Goal: Information Seeking & Learning: Learn about a topic

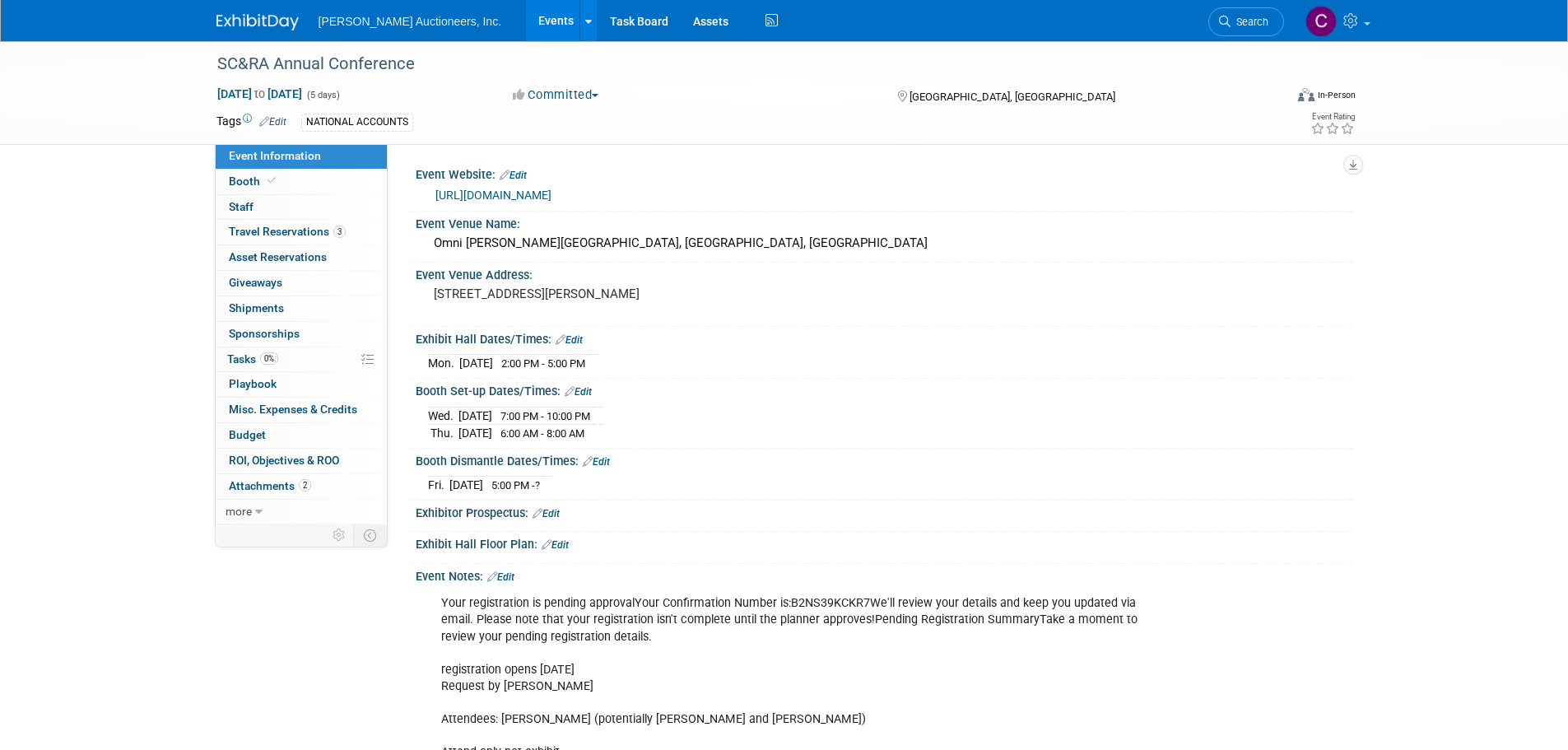
click at [295, 13] on link at bounding box center [268, 14] width 102 height 13
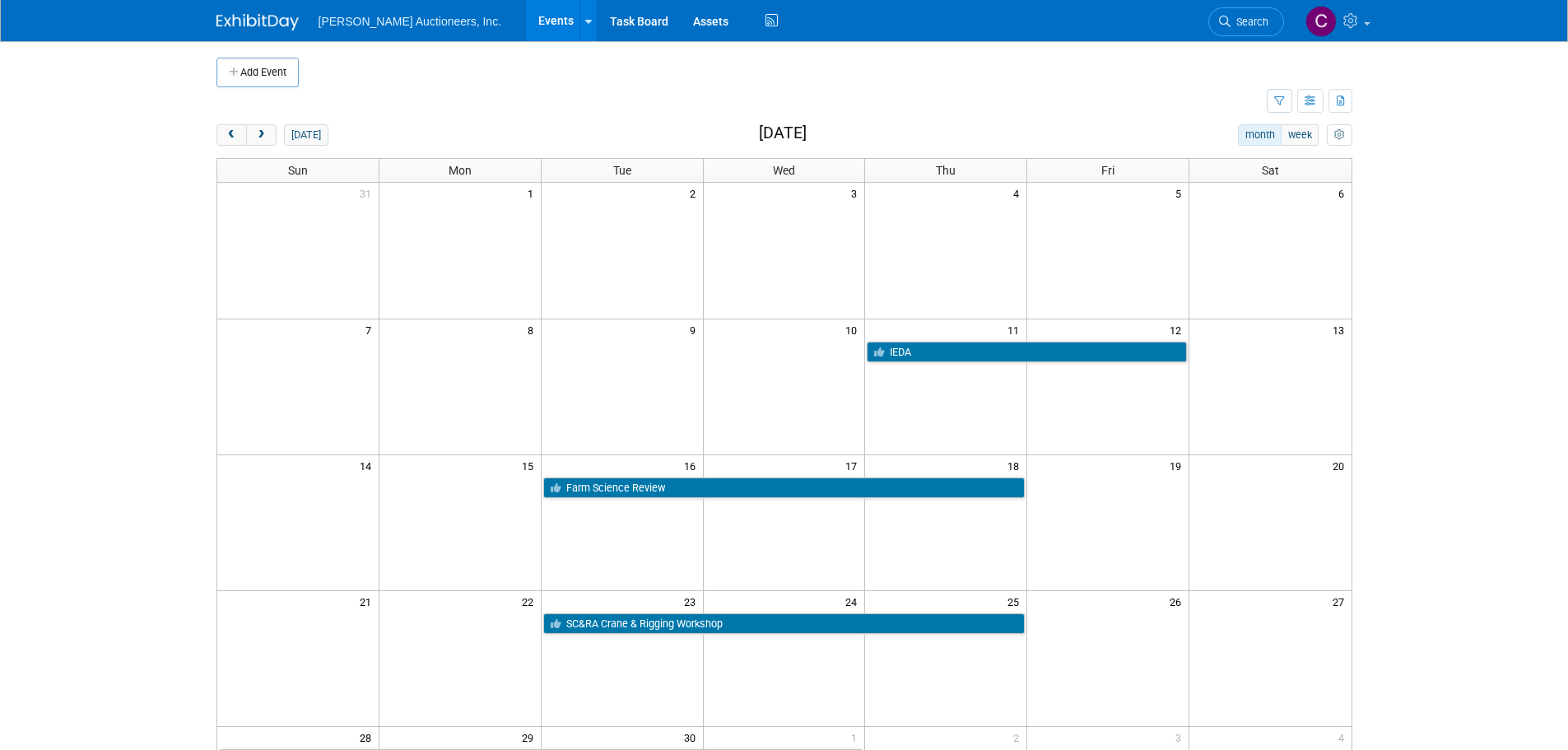
scroll to position [83, 0]
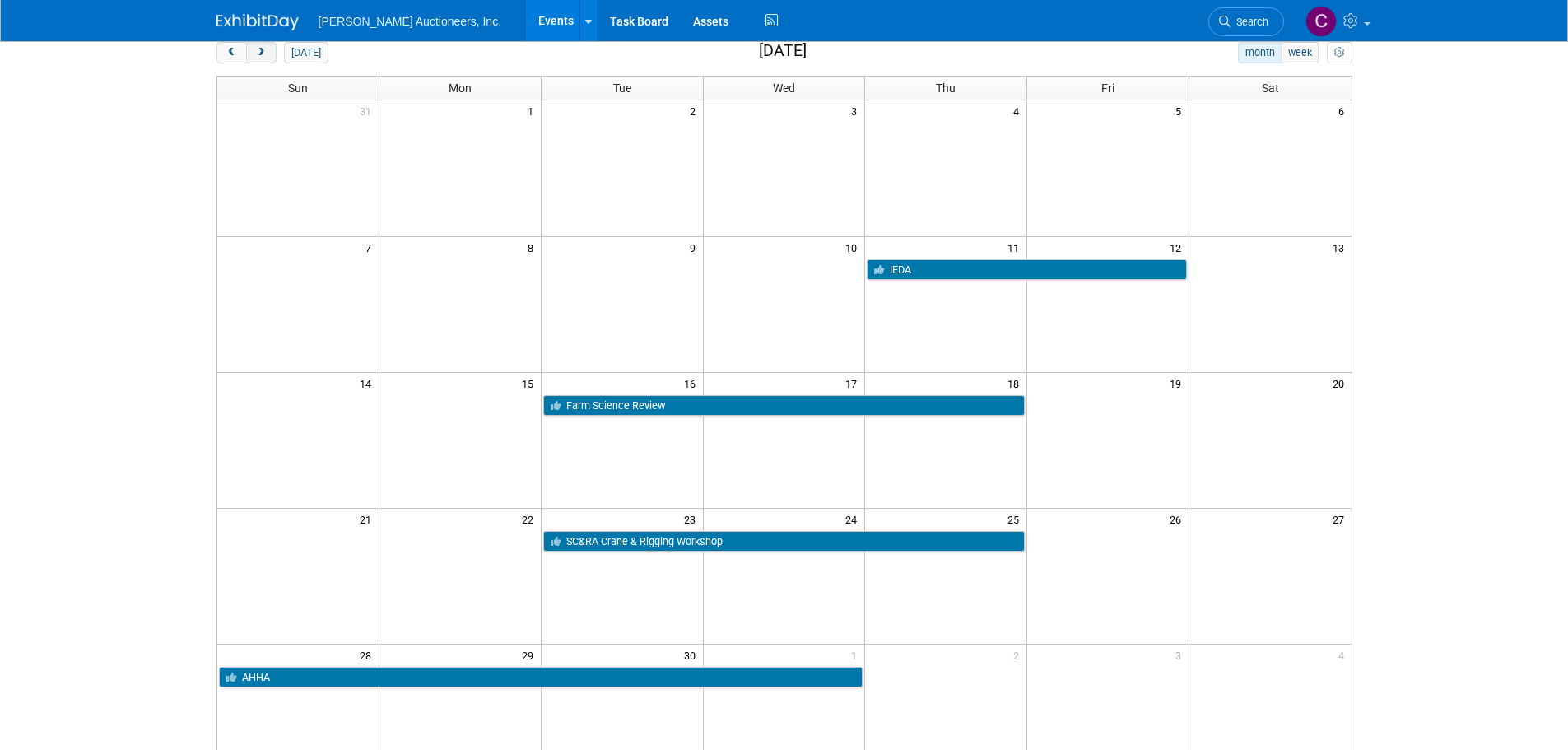
click at [259, 53] on span "next" at bounding box center [261, 53] width 13 height 11
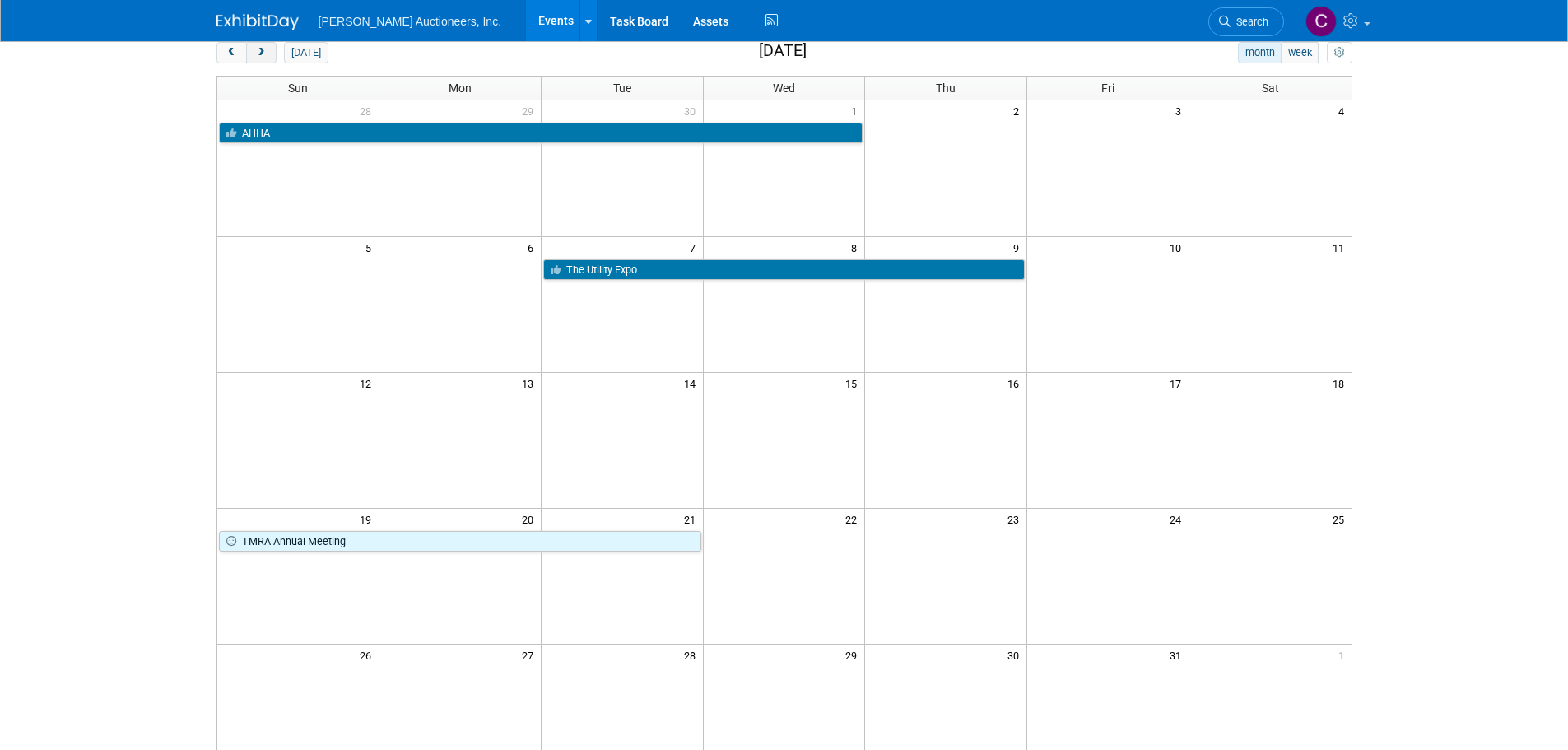
click at [259, 53] on span "next" at bounding box center [261, 53] width 13 height 11
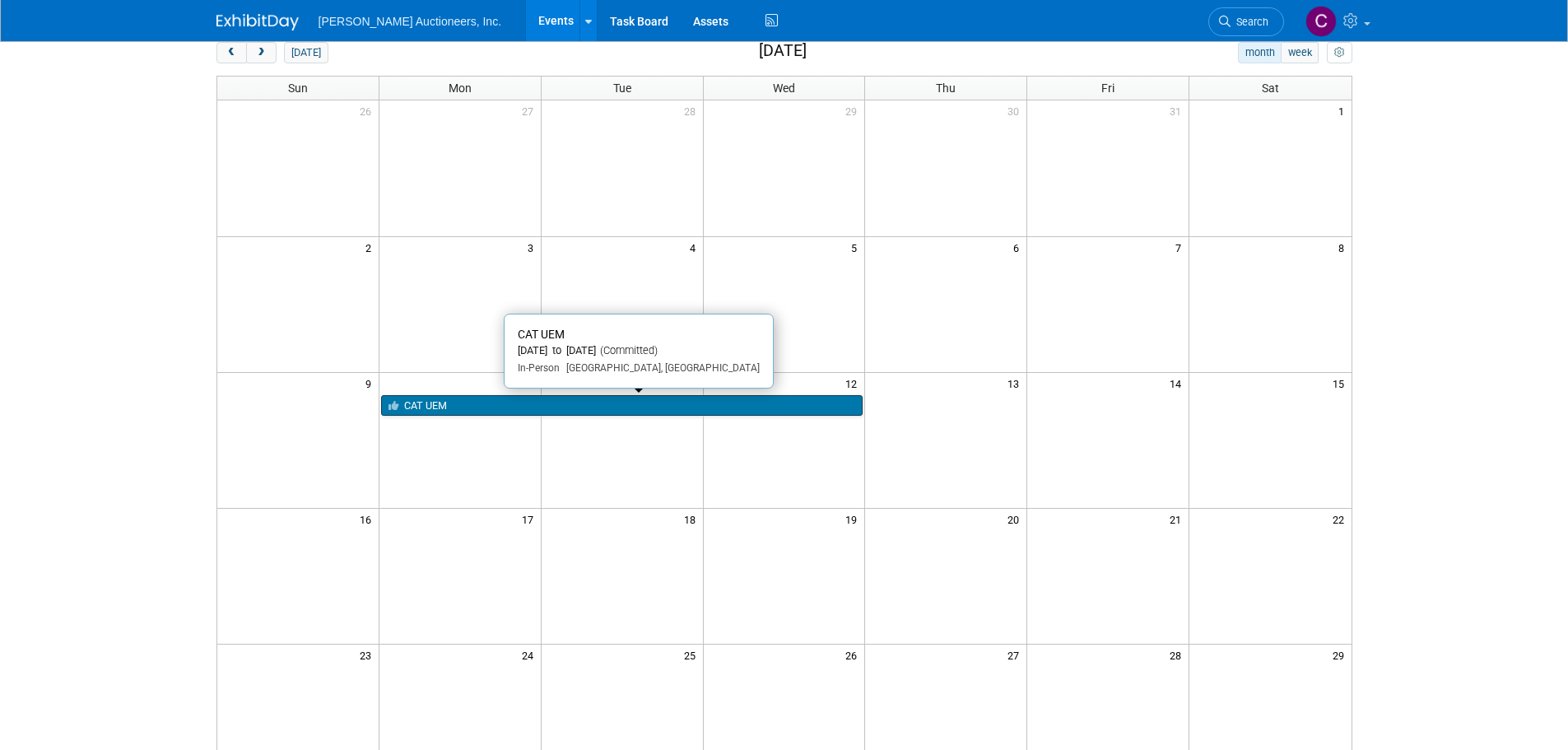
click at [816, 402] on link "CAT UEM" at bounding box center [622, 406] width 482 height 22
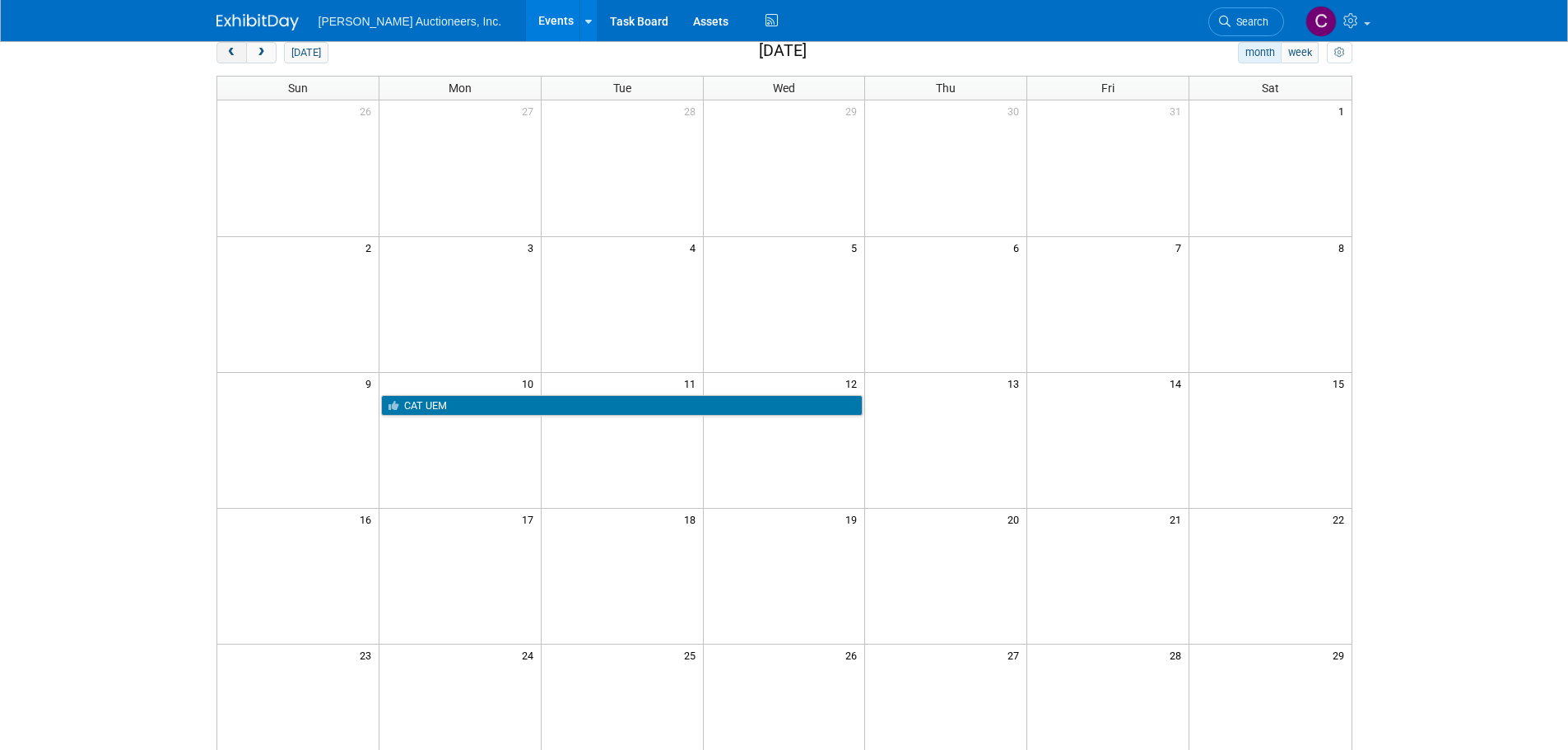
click at [233, 55] on span "prev" at bounding box center [231, 53] width 13 height 11
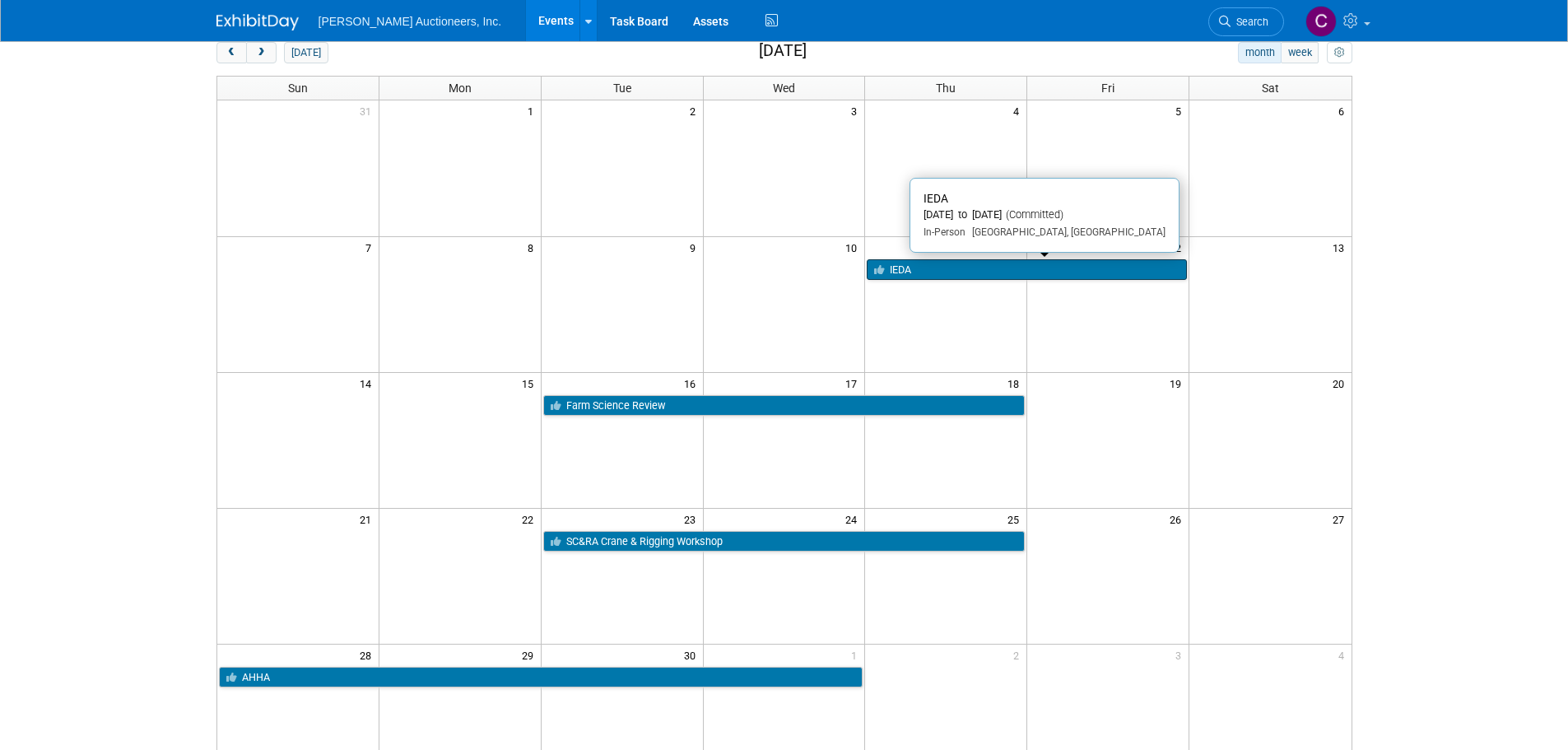
click at [909, 270] on link "IEDA" at bounding box center [1027, 270] width 320 height 22
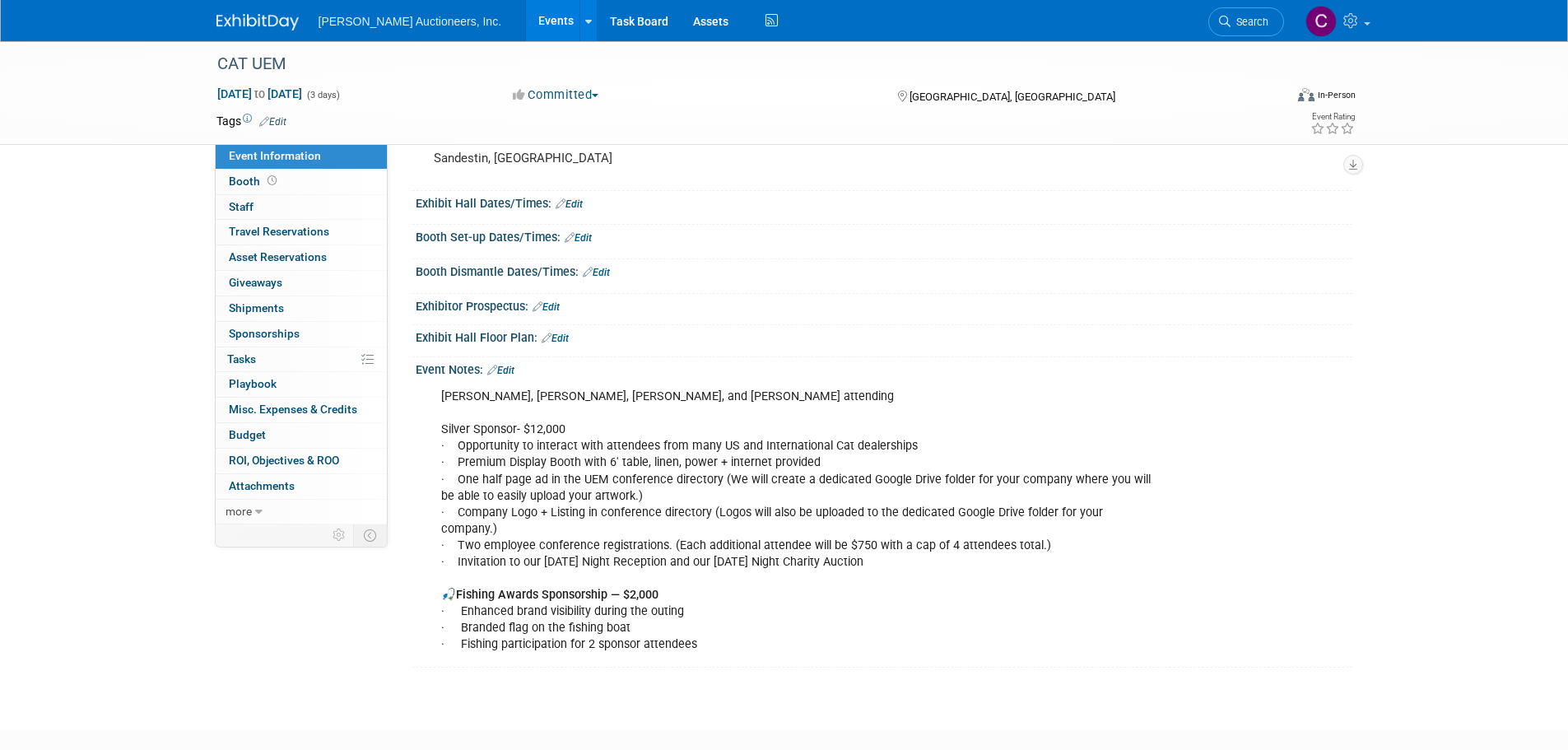
scroll to position [164, 0]
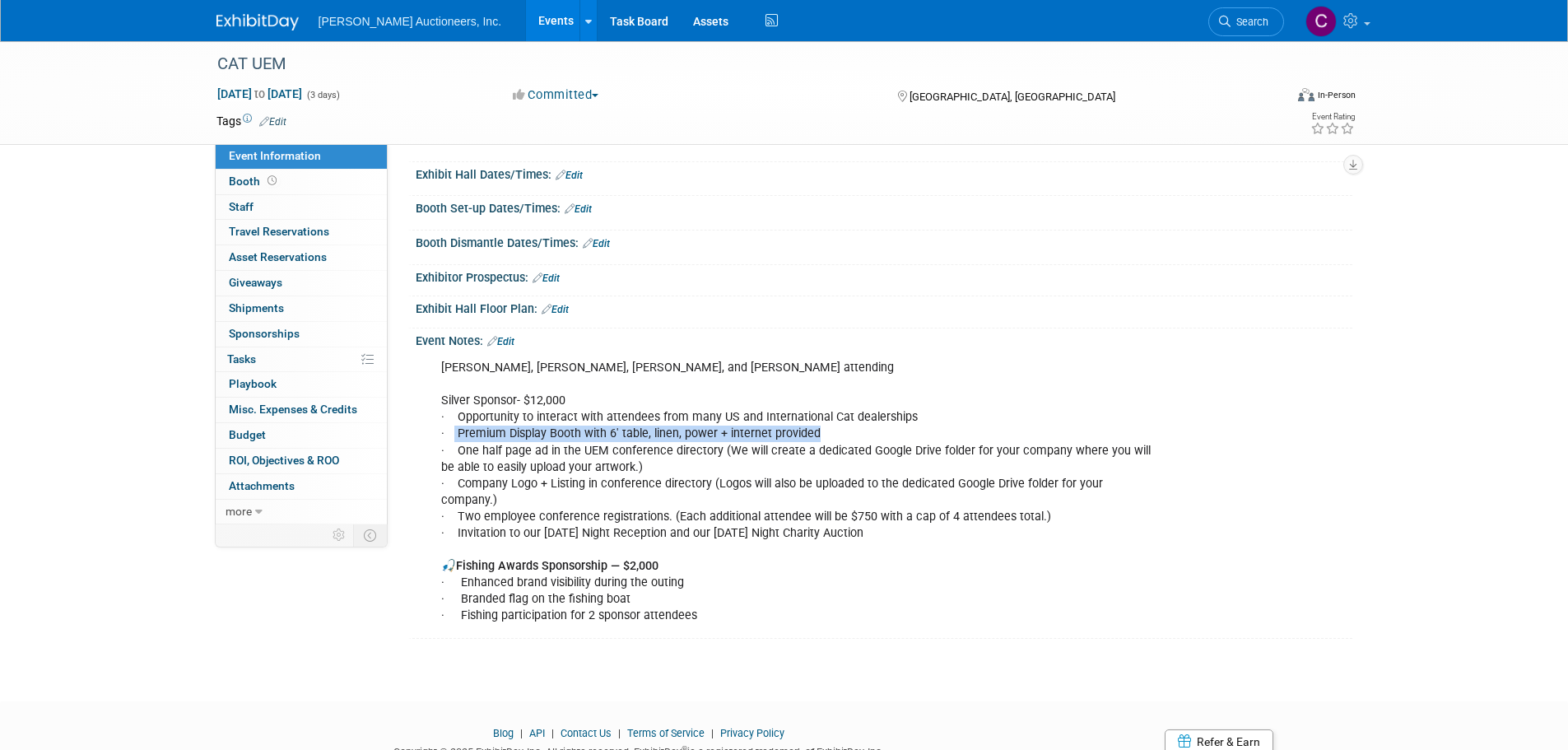
drag, startPoint x: 454, startPoint y: 432, endPoint x: 813, endPoint y: 432, distance: 359.0
click at [813, 432] on div "Chris Deason, Daniel D, Jeff, and Jacob attending Silver Sponsor- $12,000 · Opp…" at bounding box center [801, 491] width 742 height 281
copy div "Premium Display Booth with 6' table, linen, power + internet provided"
drag, startPoint x: 893, startPoint y: 518, endPoint x: 453, endPoint y: 520, distance: 440.0
click at [453, 520] on div "Chris Deason, Daniel D, Jeff, and Jacob attending Silver Sponsor- $12,000 · Opp…" at bounding box center [801, 491] width 742 height 281
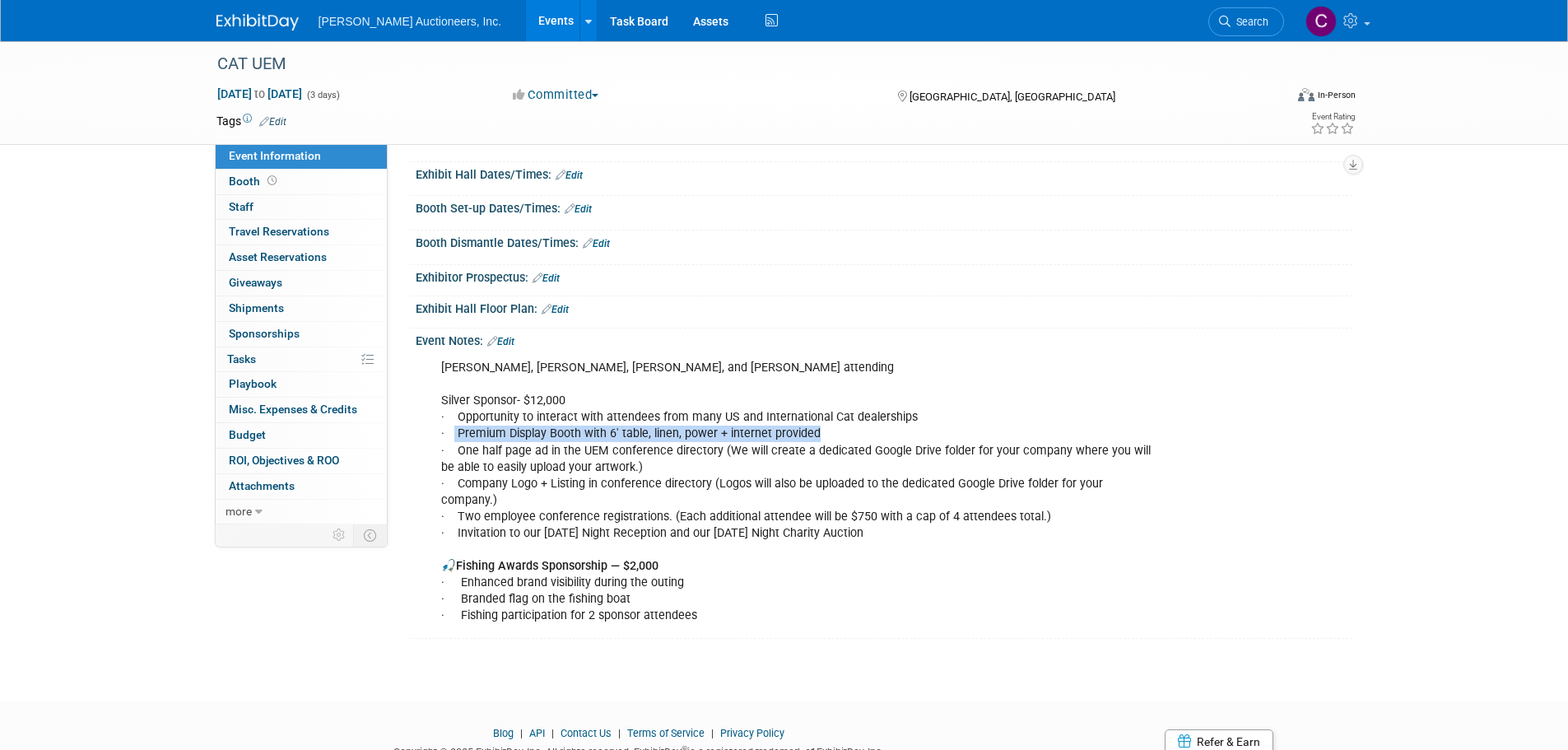
copy div "Invitation to our Tuesday Night Reception and our Wednesday Night Charity Aucti…"
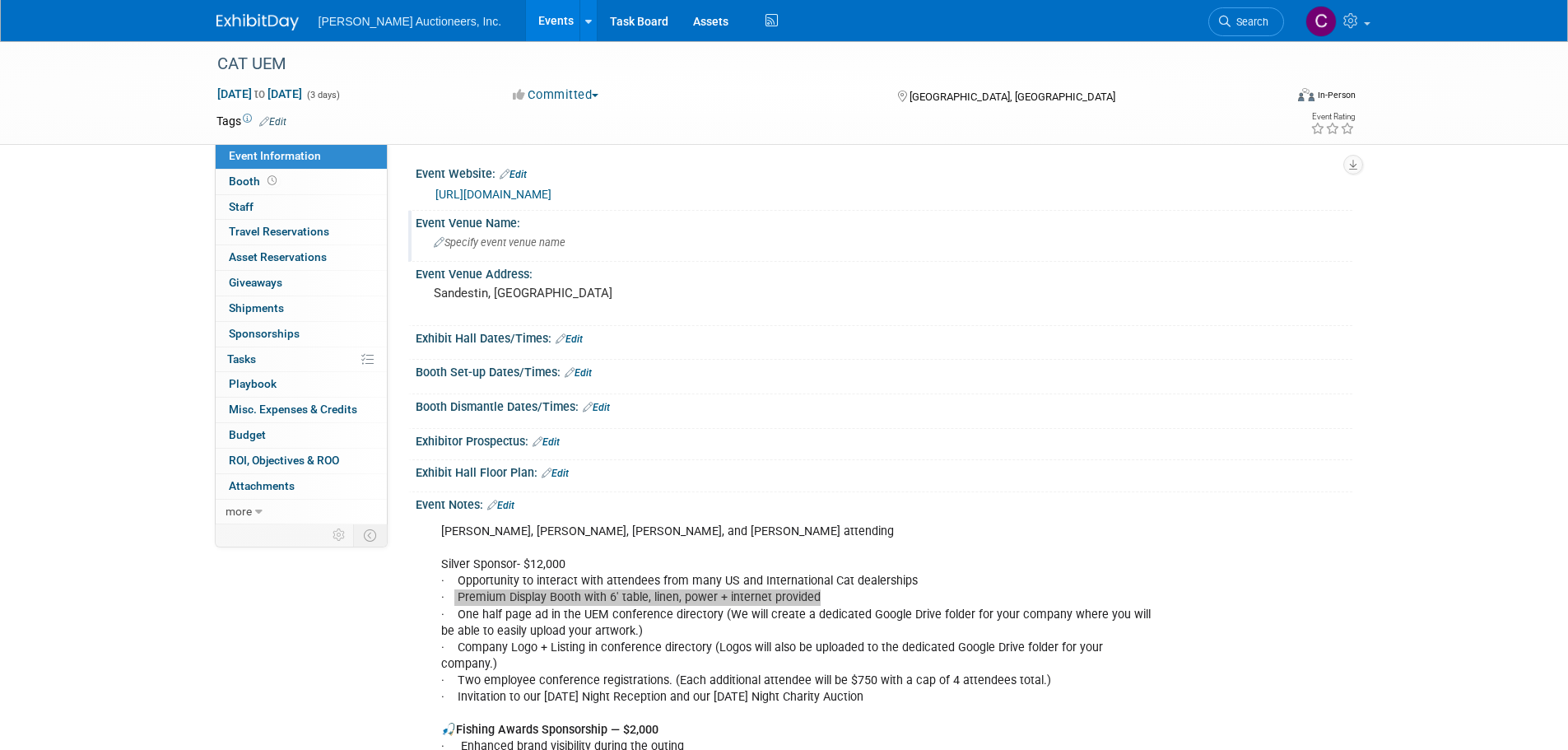
scroll to position [0, 0]
click at [533, 193] on link "https://www.catdealeruem.com/conferences/destined-for-greatness" at bounding box center [493, 195] width 116 height 13
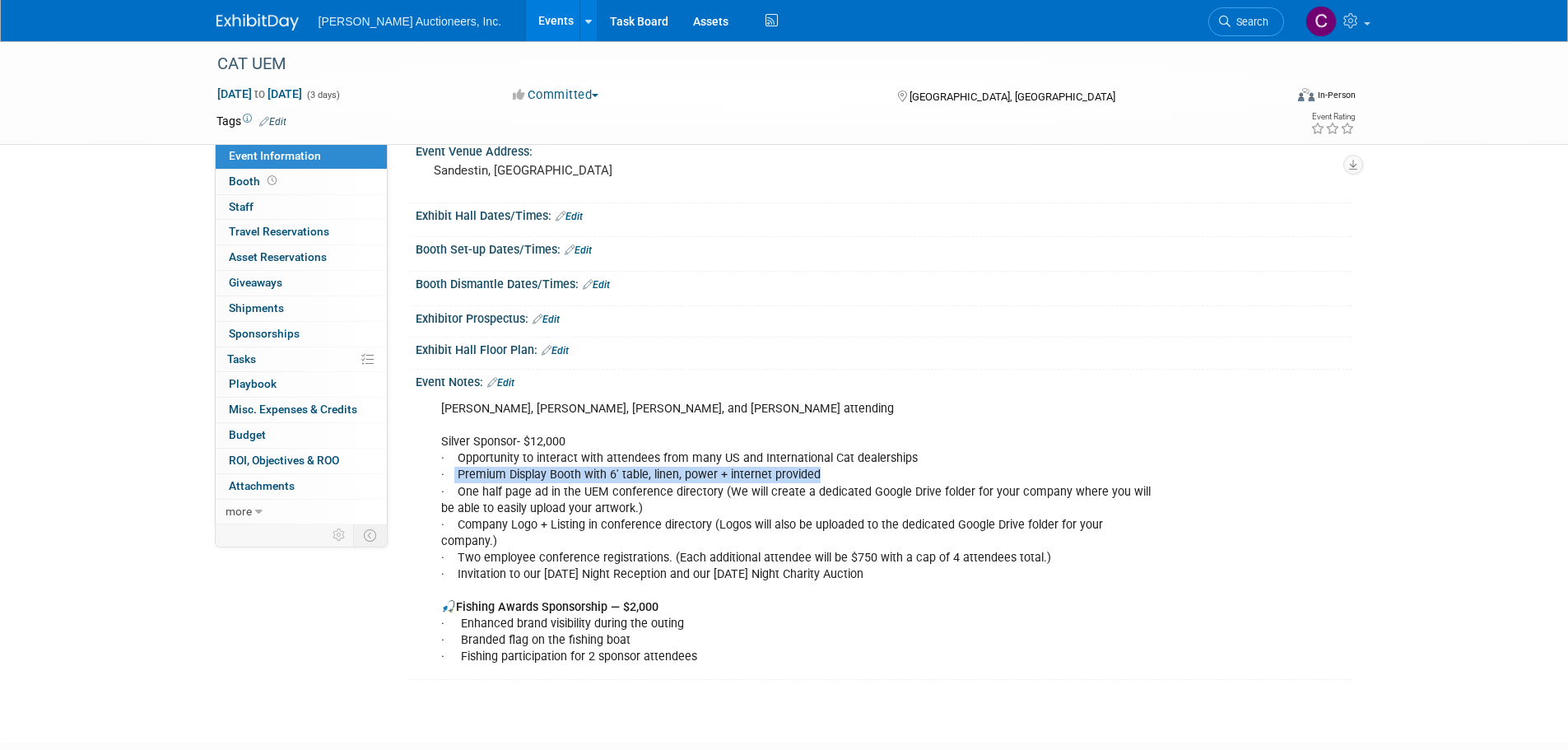
scroll to position [164, 0]
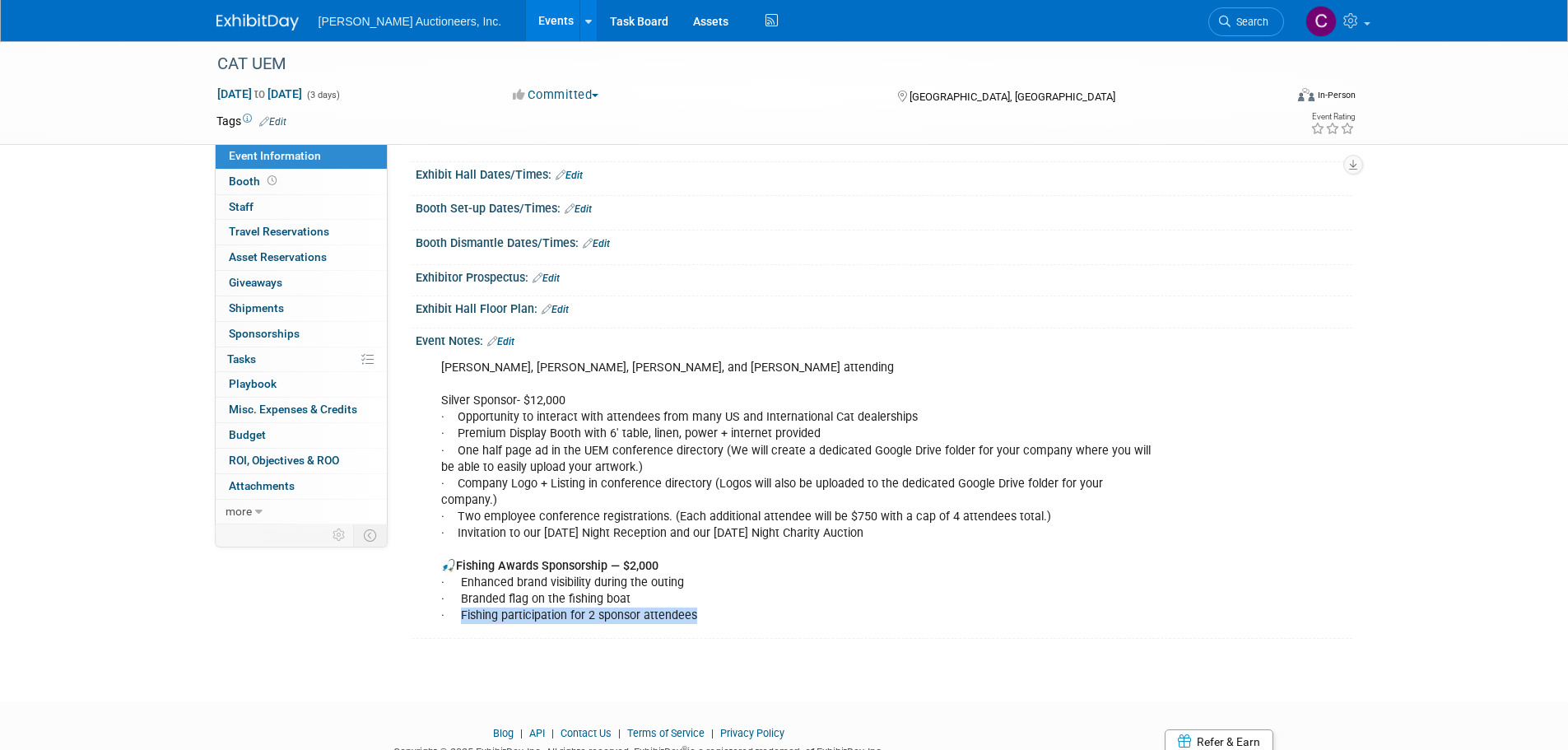
drag, startPoint x: 699, startPoint y: 599, endPoint x: 460, endPoint y: 602, distance: 239.0
click at [460, 602] on div "Chris Deason, Daniel D, Jeff, and Jacob attending Silver Sponsor- $12,000 · Opp…" at bounding box center [801, 491] width 742 height 281
copy div "Fishing participation for 2 sponsor attendees"
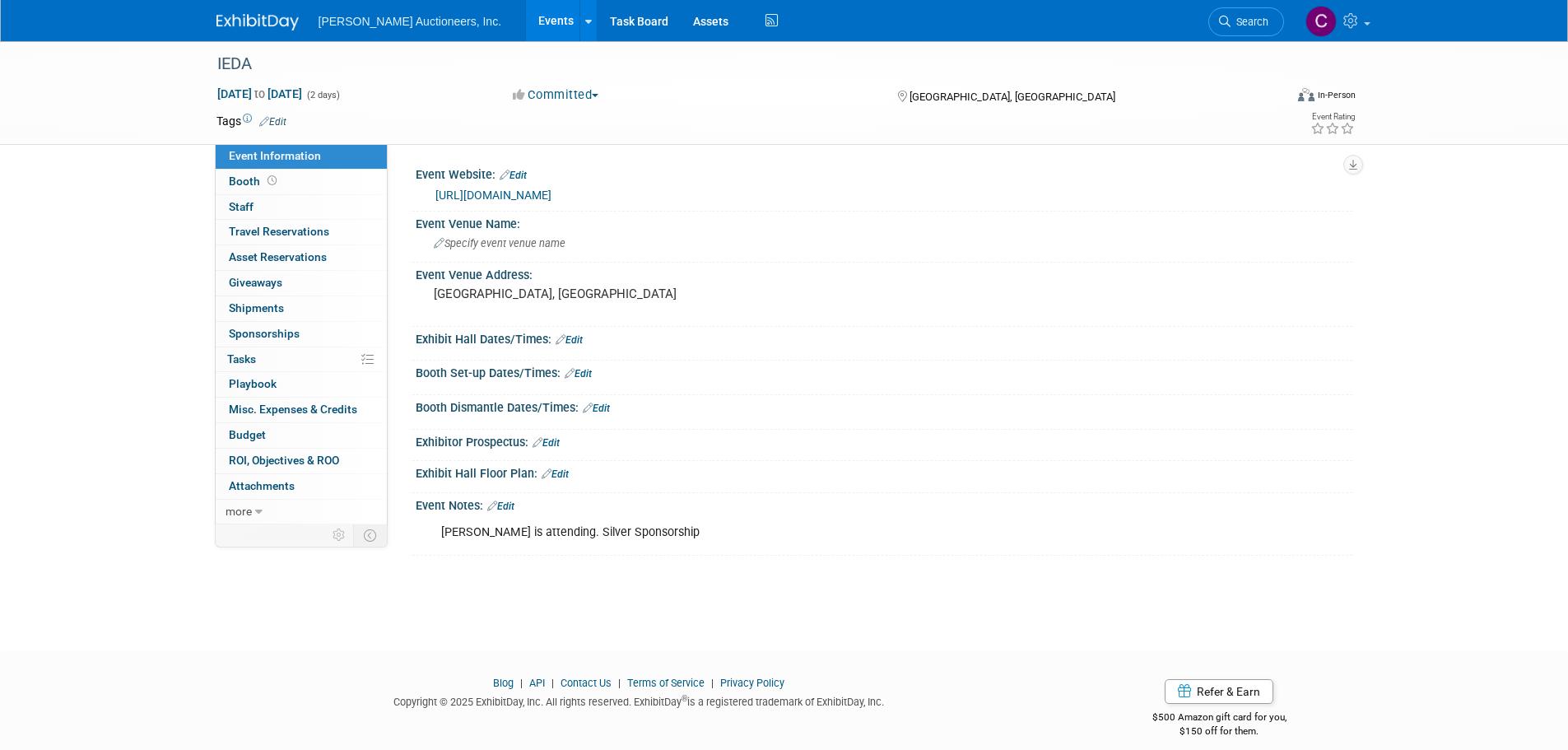
click at [551, 195] on link "https://iedagroup.com/midyear-event/midyear-meeting-2025/" at bounding box center [493, 195] width 116 height 13
